Goal: Task Accomplishment & Management: Use online tool/utility

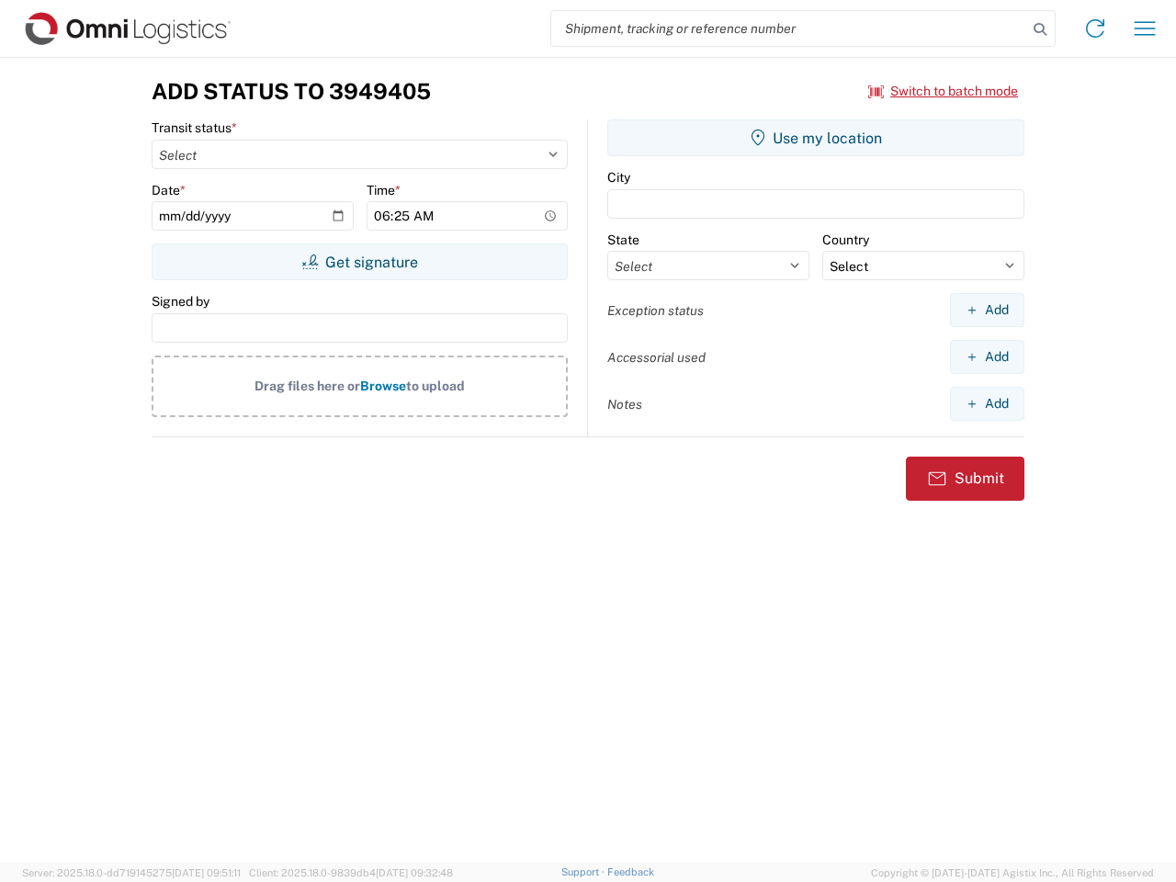
click at [789, 28] on input "search" at bounding box center [789, 28] width 476 height 35
click at [1040, 29] on icon at bounding box center [1041, 30] width 26 height 26
click at [1096, 28] on icon at bounding box center [1095, 28] width 29 height 29
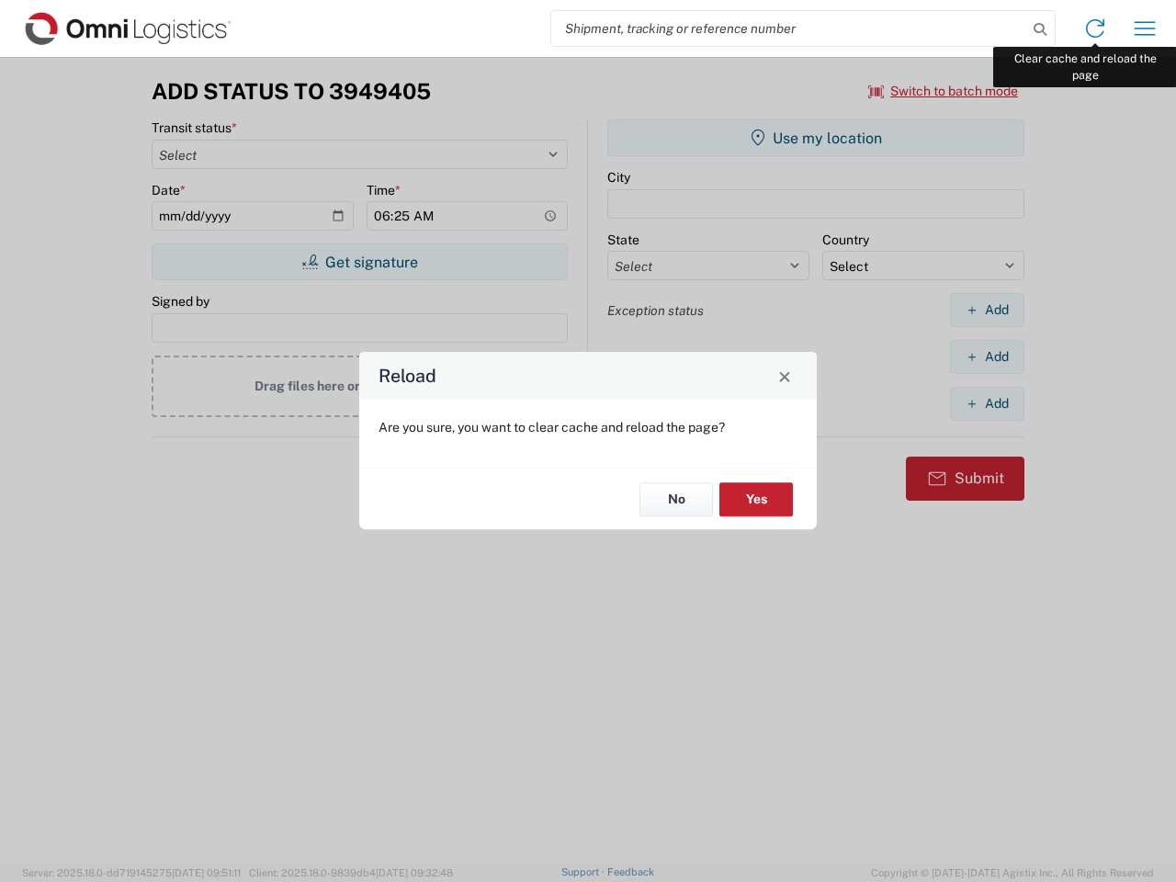
click at [1145, 28] on div "Reload Are you sure, you want to clear cache and reload the page? No Yes" at bounding box center [588, 441] width 1176 height 882
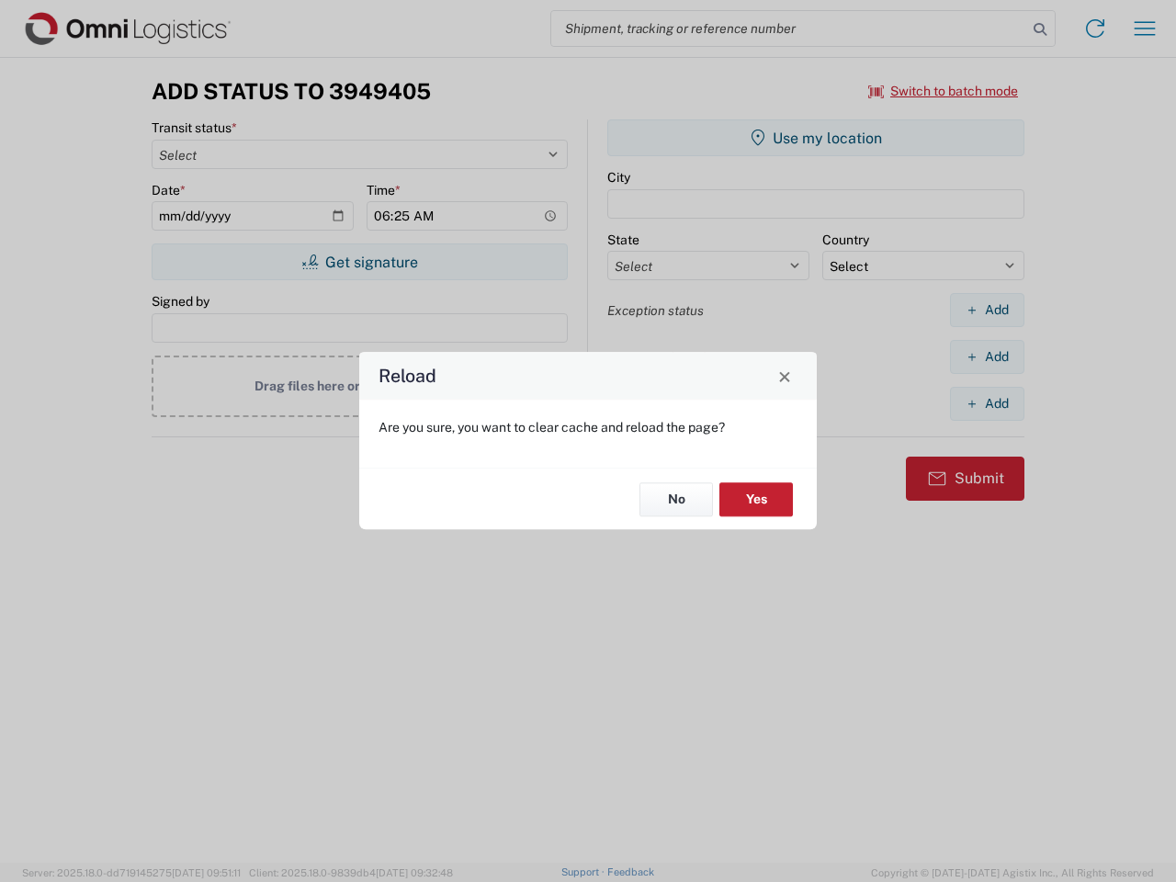
click at [944, 91] on div "Reload Are you sure, you want to clear cache and reload the page? No Yes" at bounding box center [588, 441] width 1176 height 882
click at [359, 262] on div "Reload Are you sure, you want to clear cache and reload the page? No Yes" at bounding box center [588, 441] width 1176 height 882
click at [816, 138] on div "Reload Are you sure, you want to clear cache and reload the page? No Yes" at bounding box center [588, 441] width 1176 height 882
click at [987, 310] on div "Reload Are you sure, you want to clear cache and reload the page? No Yes" at bounding box center [588, 441] width 1176 height 882
click at [987, 357] on div "Reload Are you sure, you want to clear cache and reload the page? No Yes" at bounding box center [588, 441] width 1176 height 882
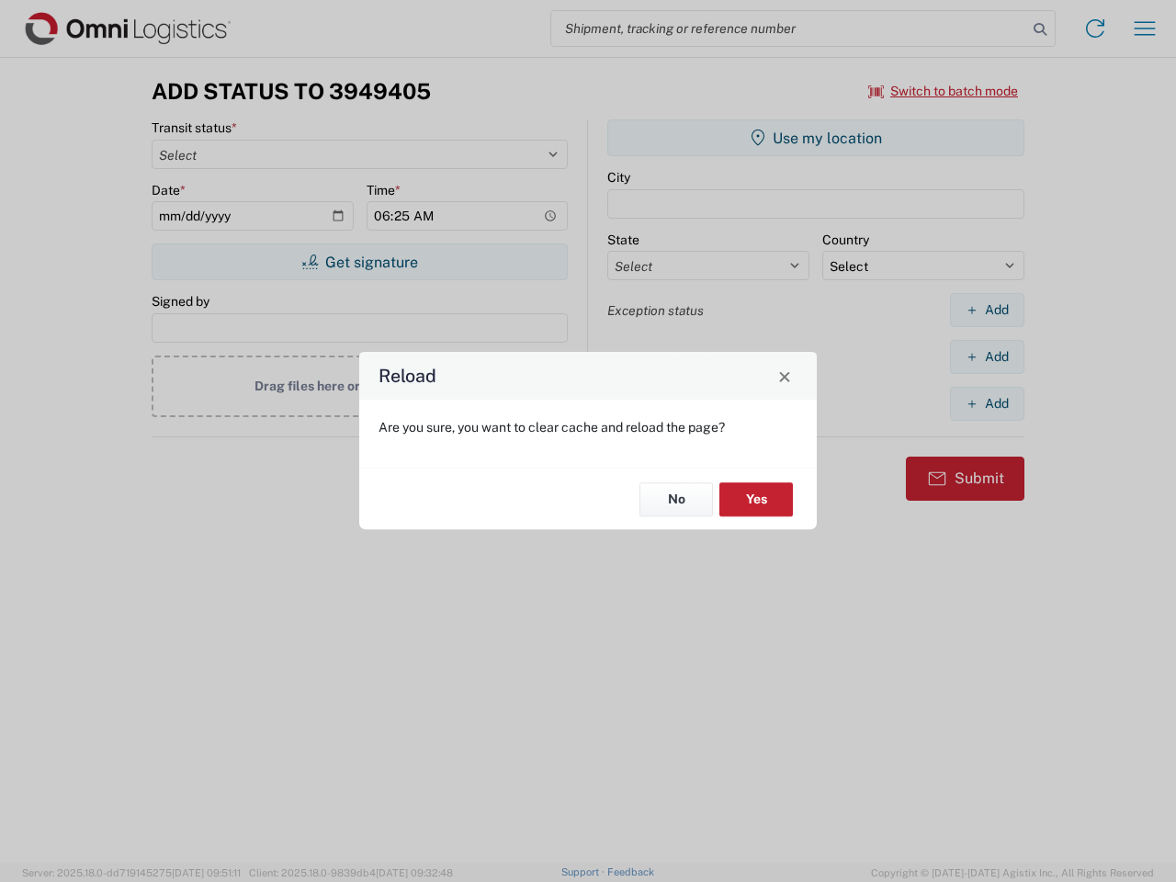
click at [987, 403] on div "Reload Are you sure, you want to clear cache and reload the page? No Yes" at bounding box center [588, 441] width 1176 height 882
